Goal: Transaction & Acquisition: Purchase product/service

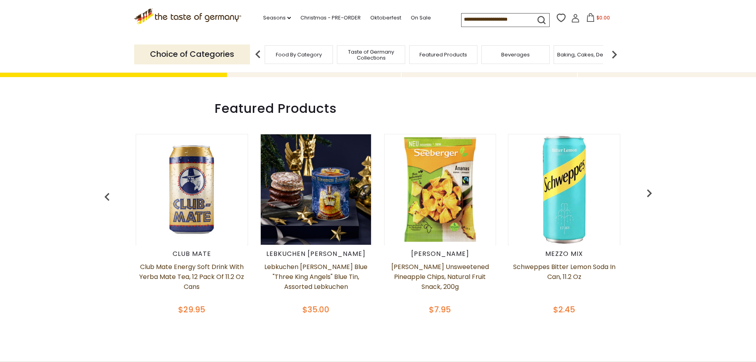
scroll to position [317, 0]
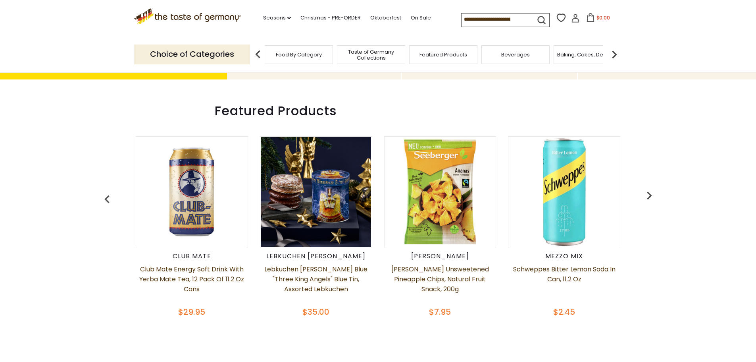
click at [650, 194] on img "button" at bounding box center [649, 195] width 16 height 16
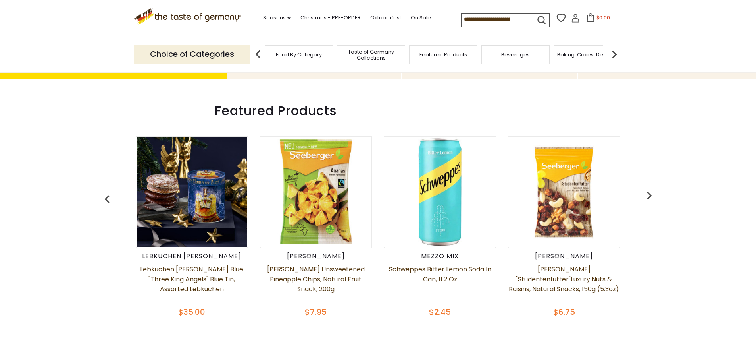
click at [650, 194] on img "button" at bounding box center [649, 195] width 16 height 16
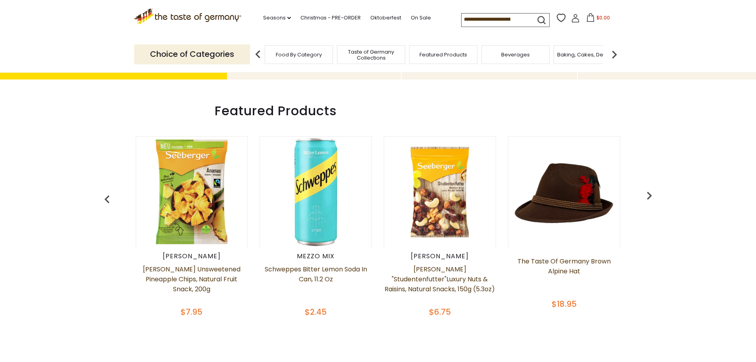
click at [650, 194] on img "button" at bounding box center [649, 195] width 16 height 16
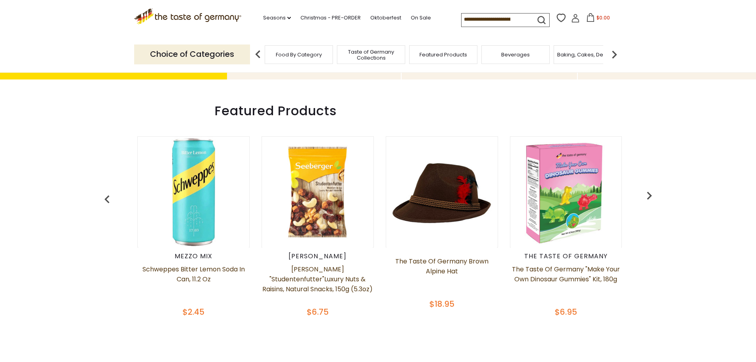
scroll to position [0, 373]
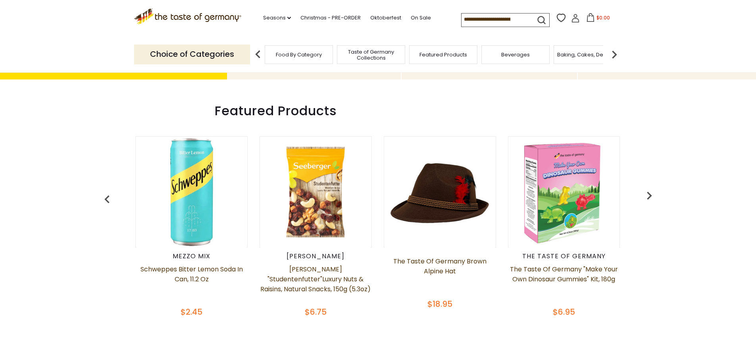
click at [429, 233] on img at bounding box center [440, 192] width 110 height 110
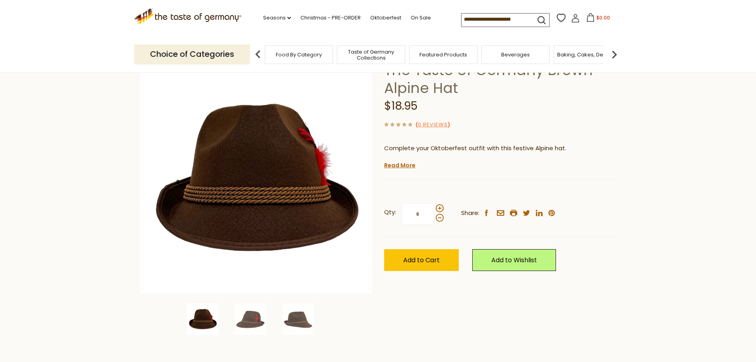
scroll to position [159, 0]
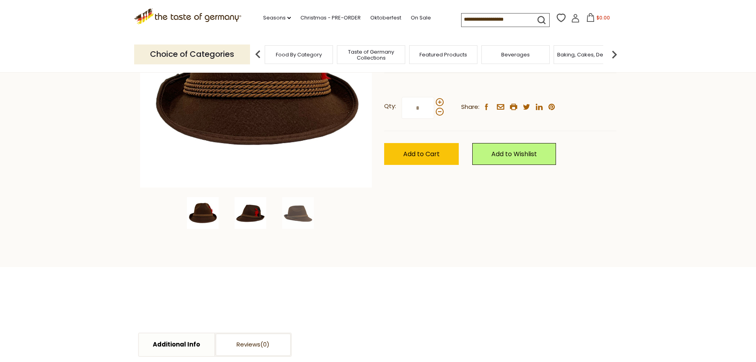
click at [250, 214] on img at bounding box center [251, 213] width 32 height 32
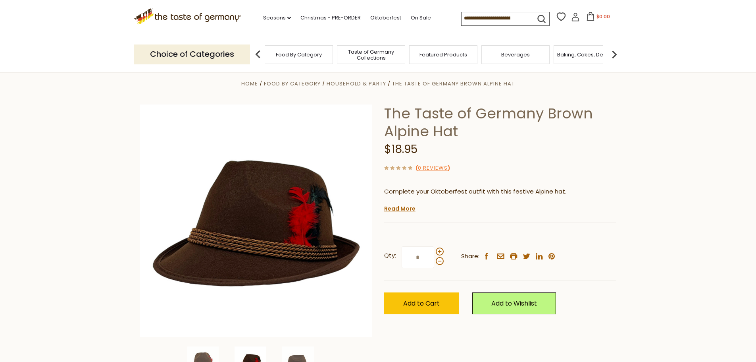
scroll to position [0, 0]
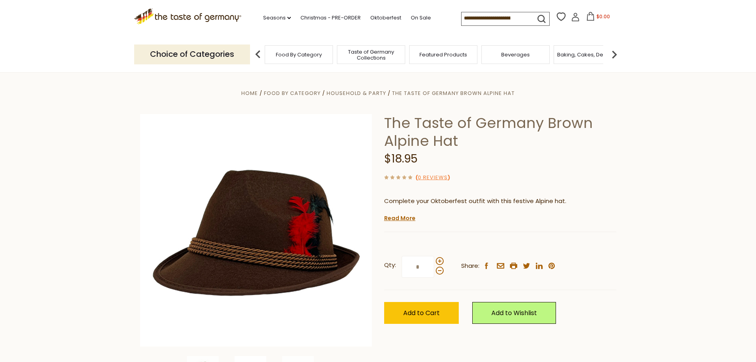
click at [307, 54] on span "Food By Category" at bounding box center [299, 55] width 46 height 6
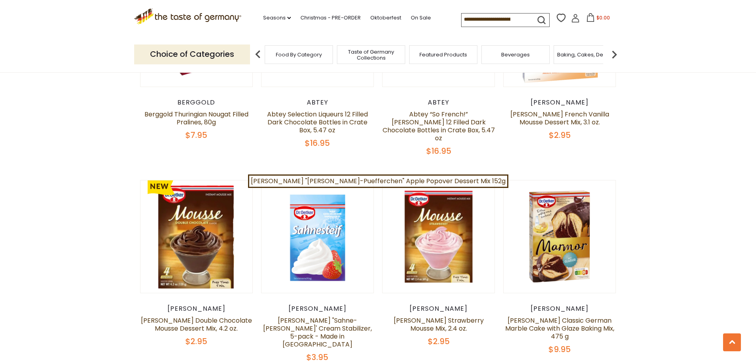
scroll to position [595, 0]
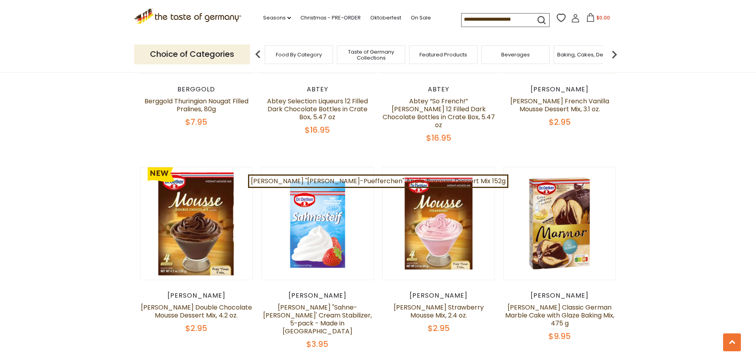
click at [486, 19] on input at bounding box center [495, 18] width 67 height 11
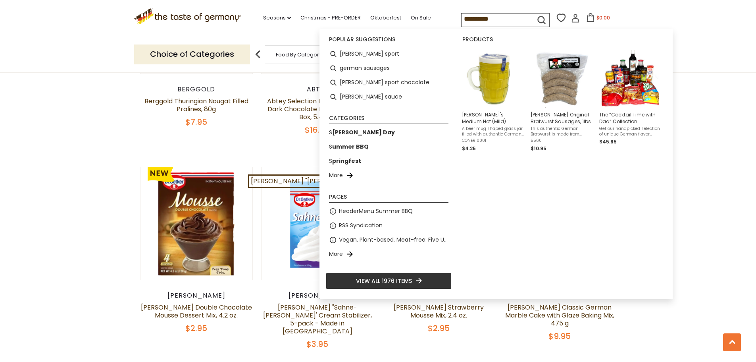
type input "**********"
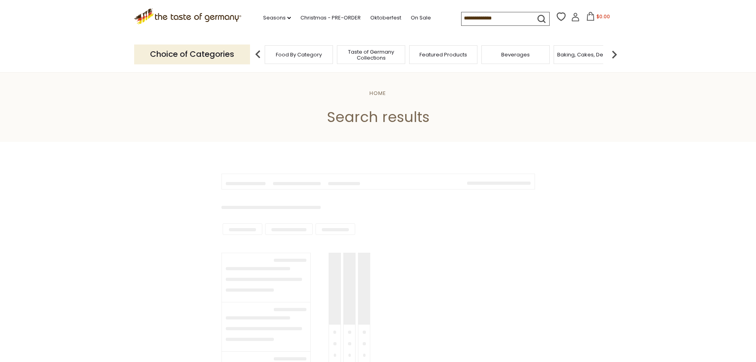
type input "**********"
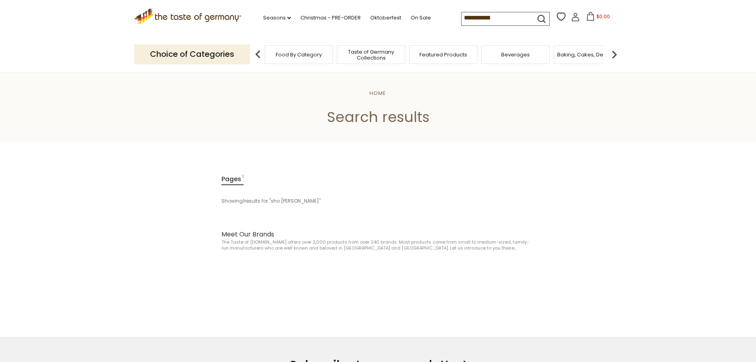
click at [222, 12] on icon ".st0{fill:#EDD300;} .st1{fill:#D33E21;}" at bounding box center [188, 16] width 108 height 16
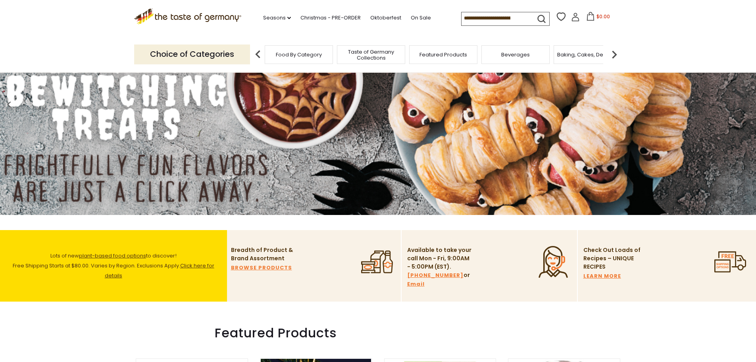
scroll to position [79, 0]
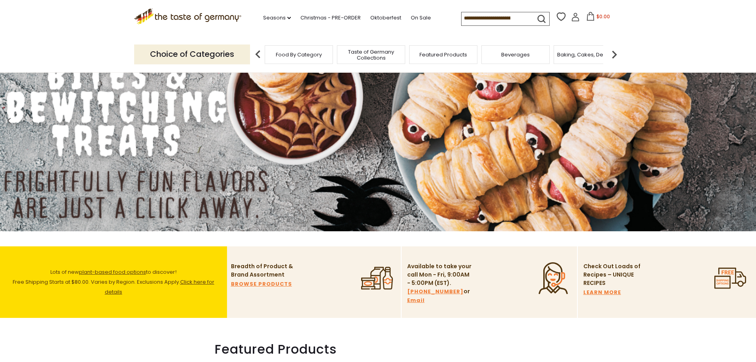
click at [290, 65] on div "Choice of Categories Food By Category Taste of Germany Collections Featured Pro…" at bounding box center [378, 54] width 488 height 35
click at [291, 58] on span "Food By Category" at bounding box center [299, 55] width 46 height 6
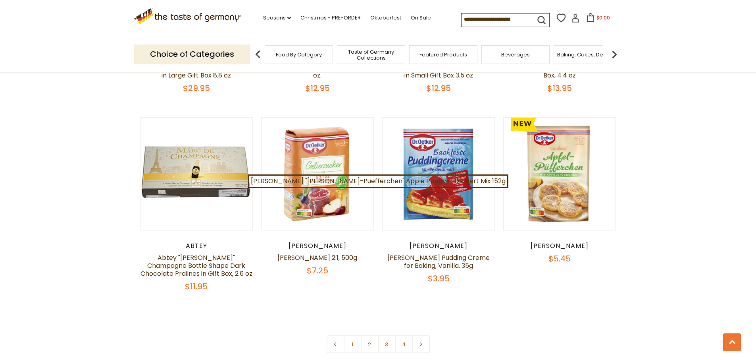
scroll to position [1627, 0]
click at [368, 335] on link "2" at bounding box center [370, 344] width 18 height 18
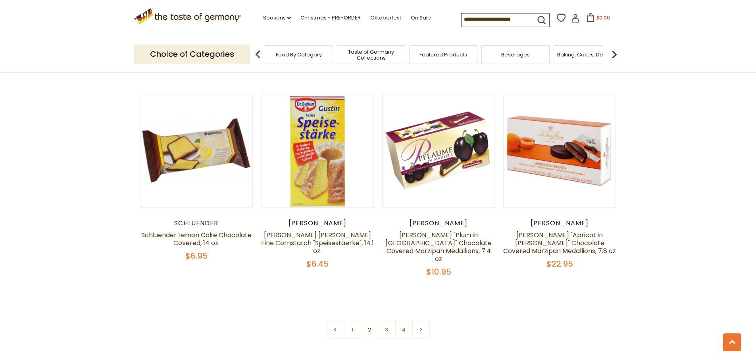
scroll to position [1632, 0]
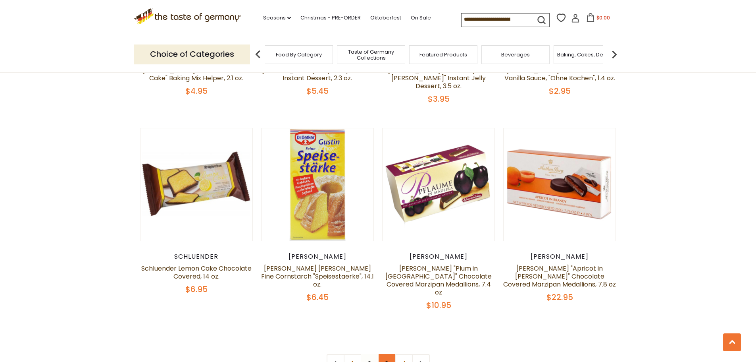
click at [385, 354] on link "3" at bounding box center [387, 363] width 18 height 18
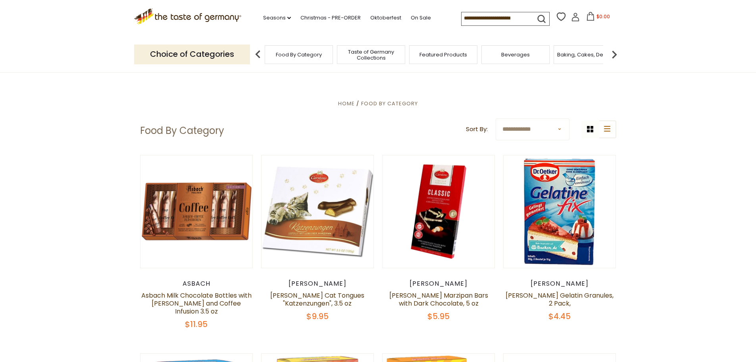
scroll to position [5, 0]
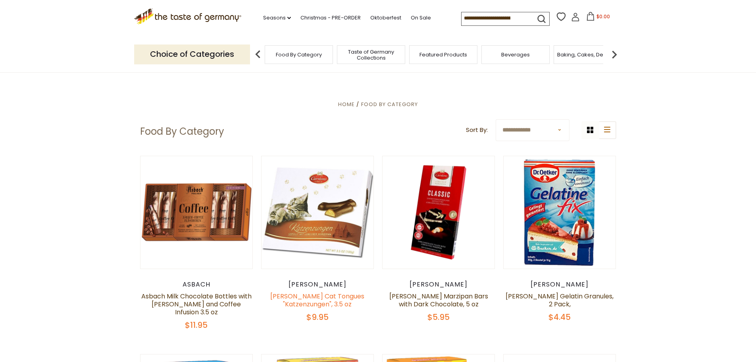
click at [308, 302] on link "[PERSON_NAME] Cat Tongues "Katzenzungen", 3.5 oz" at bounding box center [317, 299] width 94 height 17
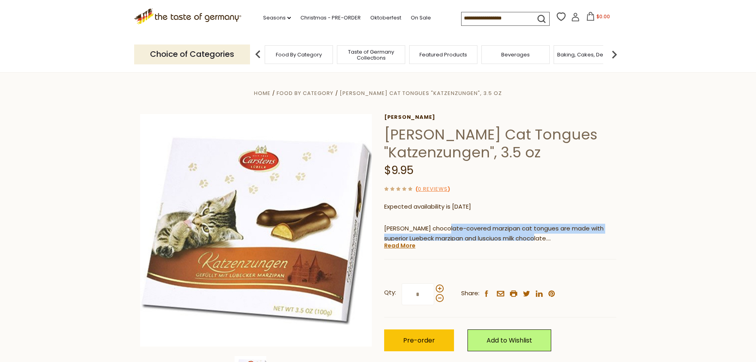
drag, startPoint x: 444, startPoint y: 229, endPoint x: 619, endPoint y: 236, distance: 174.4
click at [616, 236] on div "Home Food By Category Carstens Marzipan Cat Tongues "Katzenzungen", 3.5 oz Cars…" at bounding box center [378, 241] width 488 height 306
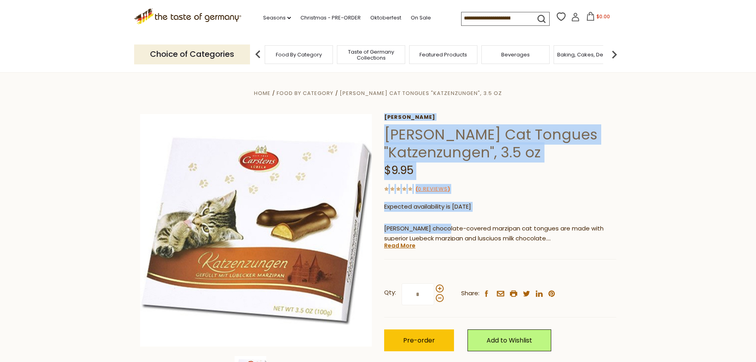
click at [661, 194] on section "Home Food By Category Carstens Marzipan Cat Tongues "Katzenzungen", 3.5 oz Cars…" at bounding box center [378, 248] width 756 height 353
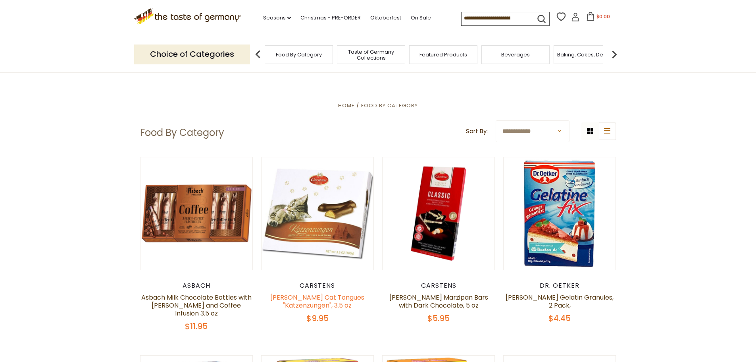
click at [298, 304] on link "[PERSON_NAME] Cat Tongues "Katzenzungen", 3.5 oz" at bounding box center [317, 300] width 94 height 17
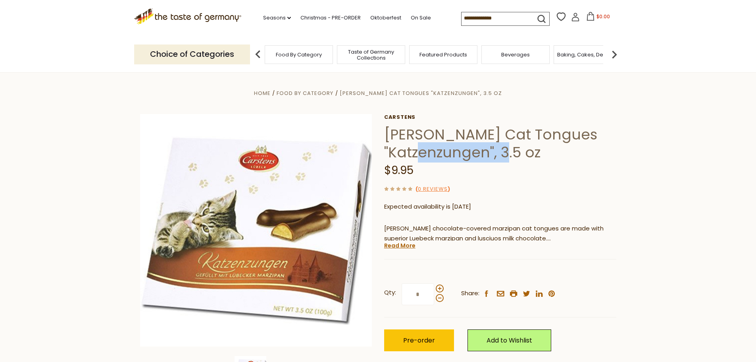
drag, startPoint x: 389, startPoint y: 151, endPoint x: 488, endPoint y: 159, distance: 98.7
click at [488, 159] on h1 "[PERSON_NAME] Cat Tongues "Katzenzungen", 3.5 oz" at bounding box center [500, 143] width 232 height 36
click at [639, 182] on section "Home Food By Category [PERSON_NAME] Cat Tongues "Katzenzungen", 3.5 oz [PERSON_…" at bounding box center [378, 248] width 756 height 353
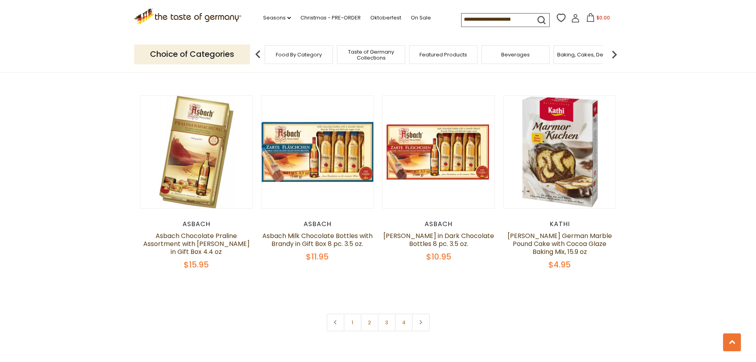
scroll to position [1627, 0]
click at [386, 313] on link "3" at bounding box center [387, 322] width 18 height 18
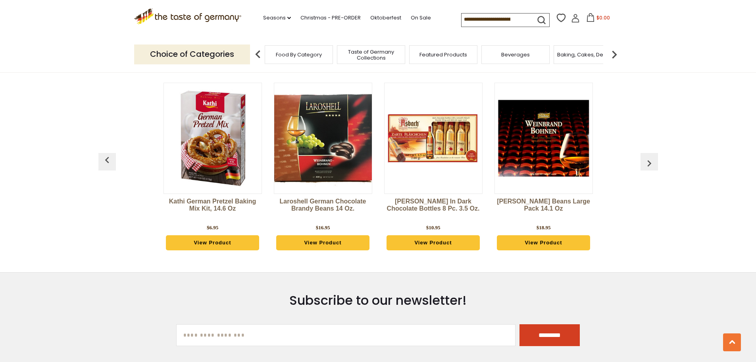
scroll to position [1746, 0]
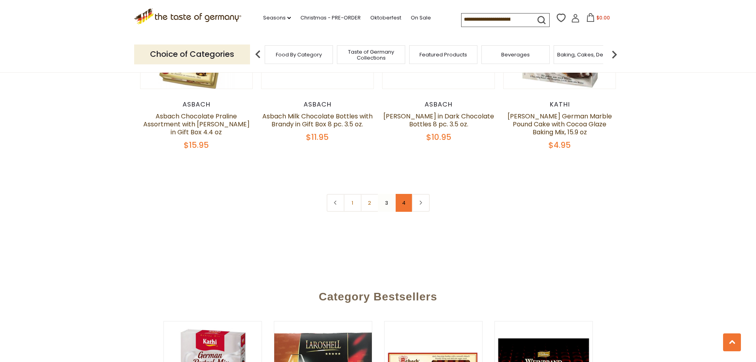
click at [398, 194] on link "4" at bounding box center [404, 203] width 18 height 18
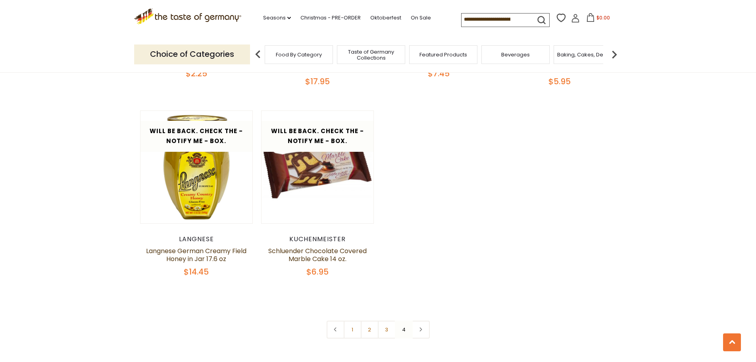
scroll to position [1389, 0]
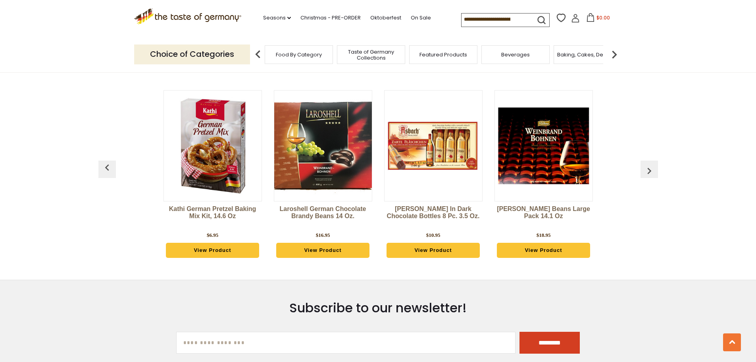
click at [614, 53] on img at bounding box center [614, 54] width 16 height 16
click at [612, 56] on img at bounding box center [614, 54] width 16 height 16
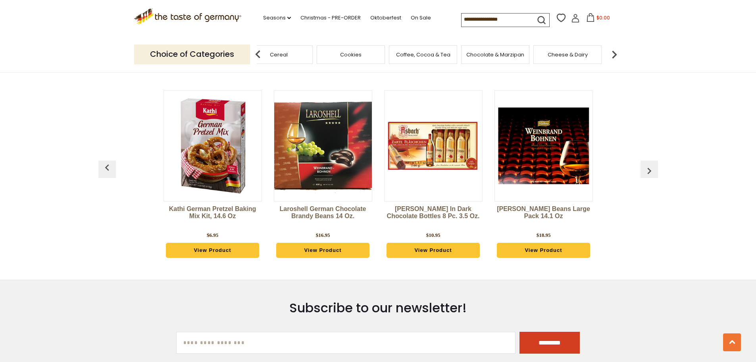
click at [612, 56] on img at bounding box center [614, 54] width 16 height 16
click at [471, 52] on span "Cheese & Dairy" at bounding box center [462, 55] width 40 height 6
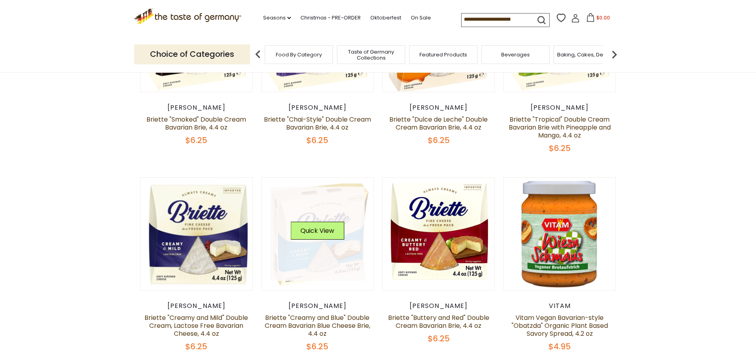
scroll to position [397, 0]
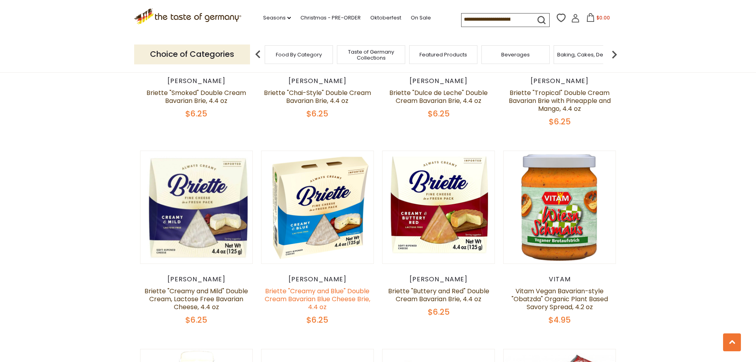
click at [323, 297] on link "Briette "Creamy and Blue" Double Cream Bavarian Blue Cheese Brie, 4.4 oz" at bounding box center [318, 298] width 106 height 25
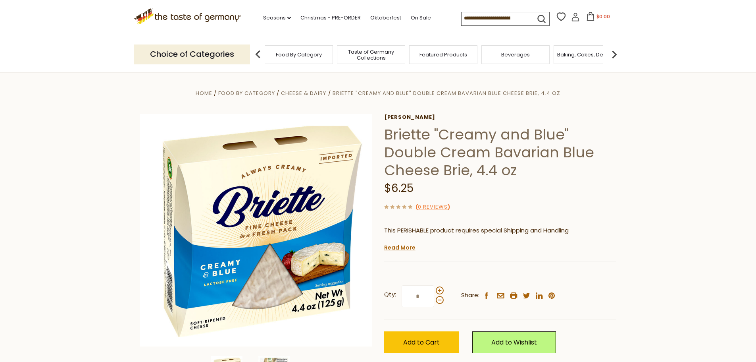
click at [32, 107] on section "Home Food By Category Cheese & Dairy Briette "Creamy and Blue" Double Cream Bav…" at bounding box center [378, 248] width 756 height 353
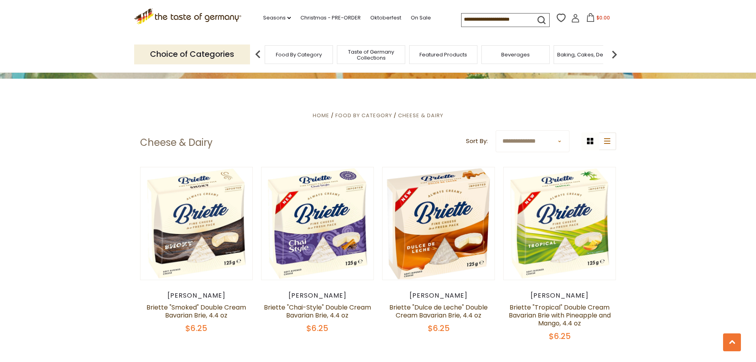
scroll to position [79, 0]
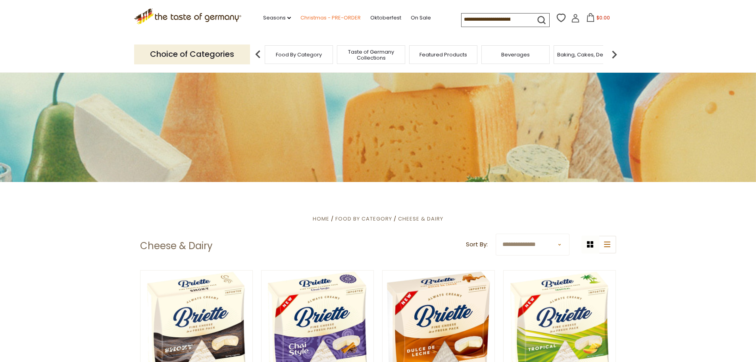
click at [332, 17] on link "Christmas - PRE-ORDER" at bounding box center [330, 17] width 60 height 9
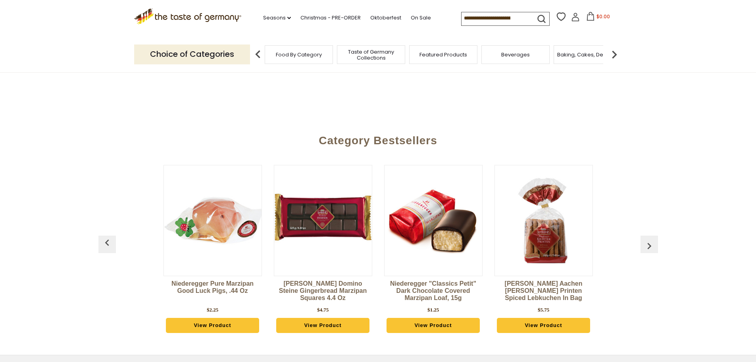
scroll to position [357, 0]
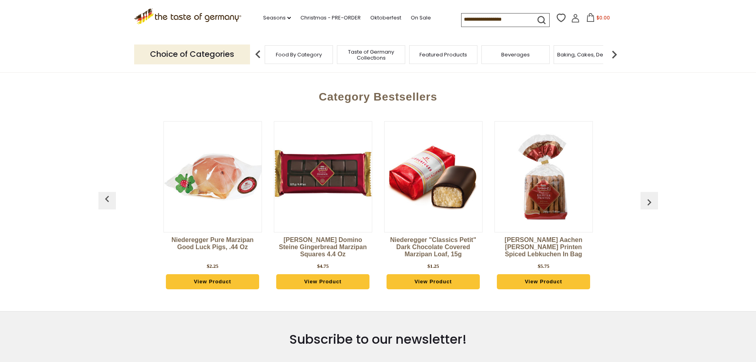
click at [206, 244] on link "Niederegger Pure Marzipan Good Luck Pigs, .44 oz" at bounding box center [213, 248] width 98 height 24
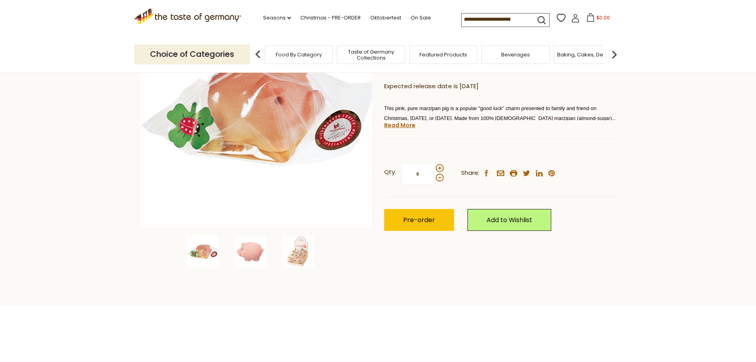
scroll to position [119, 0]
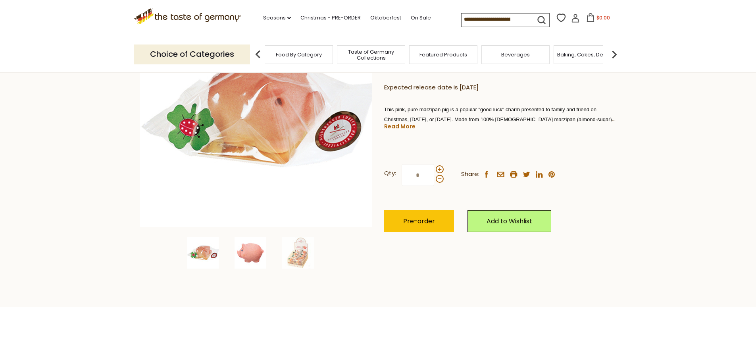
click at [250, 252] on img at bounding box center [251, 253] width 32 height 32
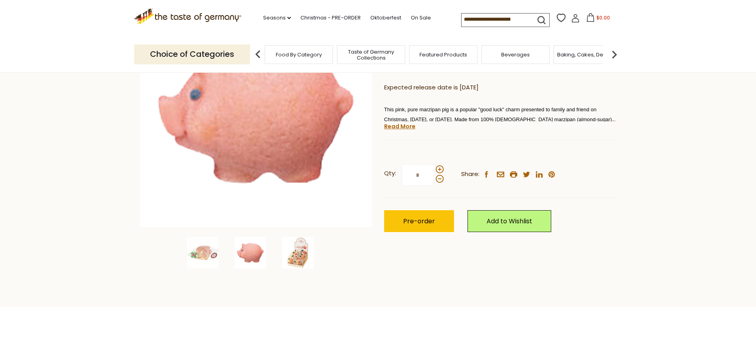
click at [287, 251] on img at bounding box center [298, 253] width 32 height 32
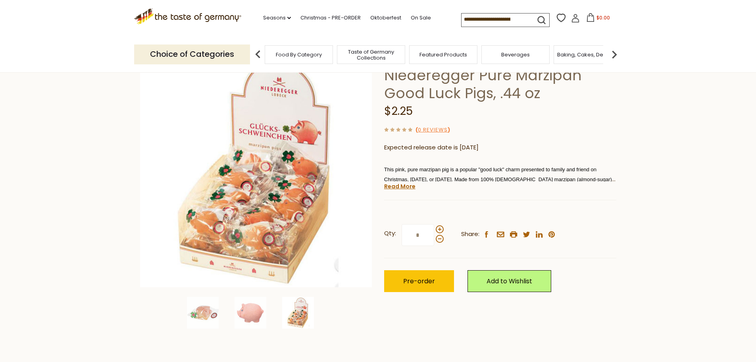
scroll to position [0, 0]
